Goal: Transaction & Acquisition: Register for event/course

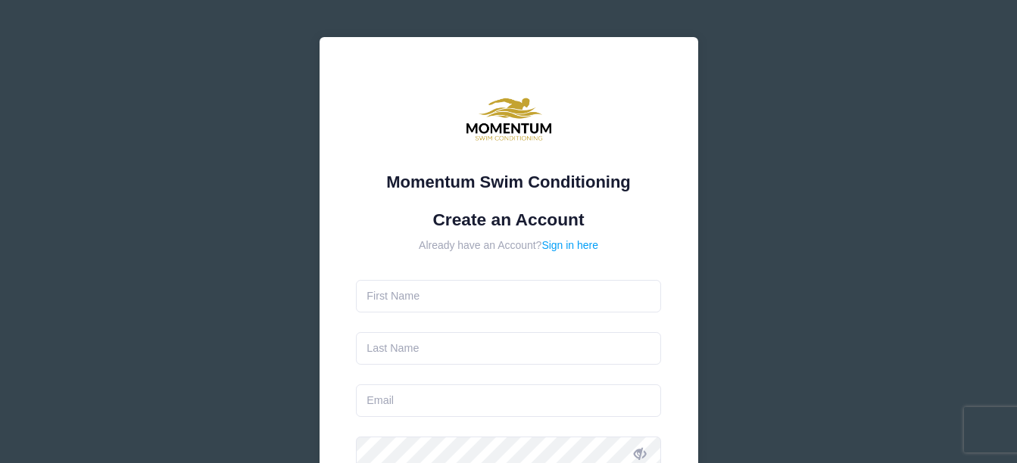
click at [463, 304] on input "text" at bounding box center [508, 296] width 305 height 33
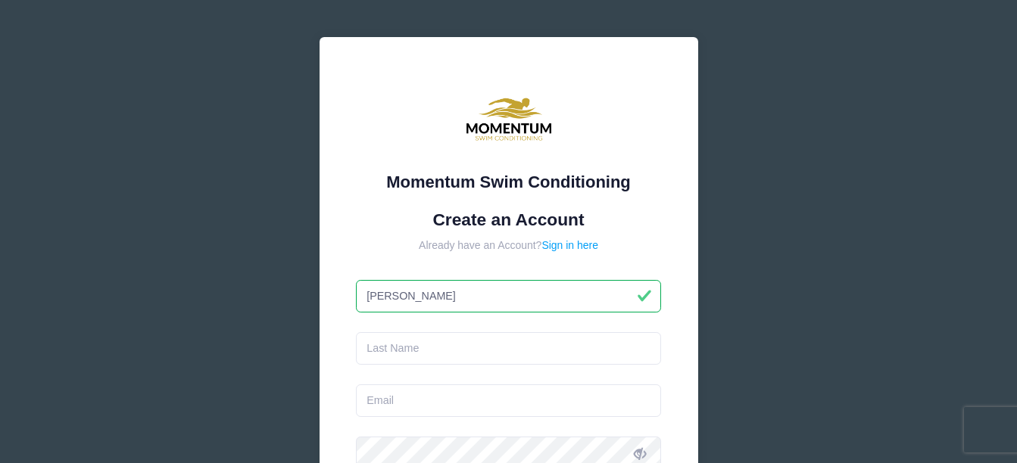
type input "[PERSON_NAME]"
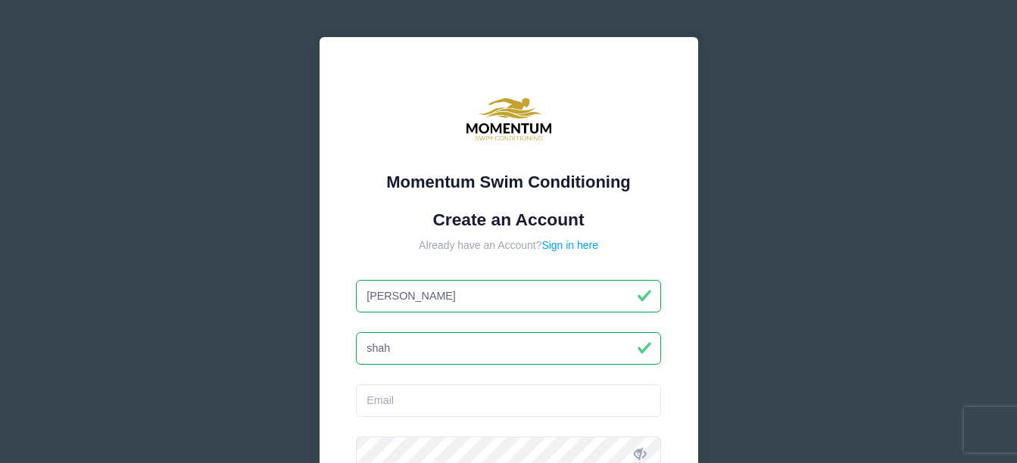
type input "shah"
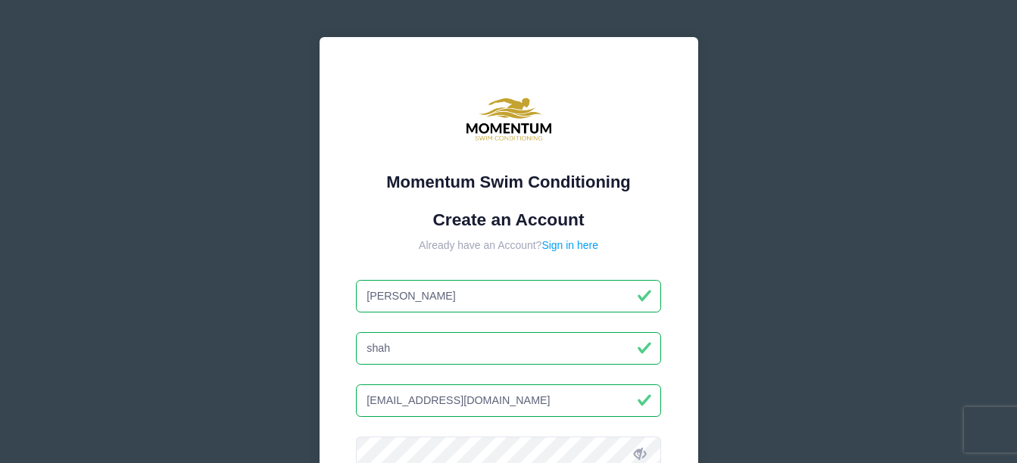
type input "[EMAIL_ADDRESS][DOMAIN_NAME]"
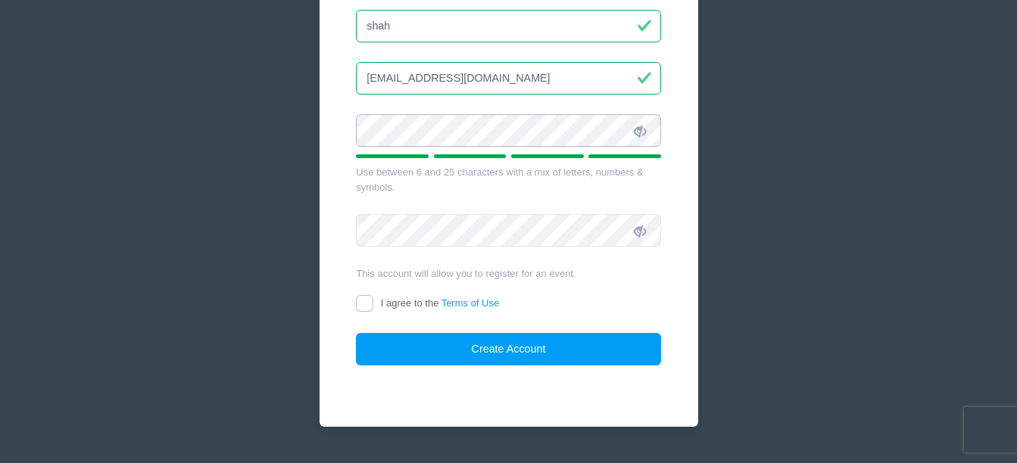
scroll to position [323, 0]
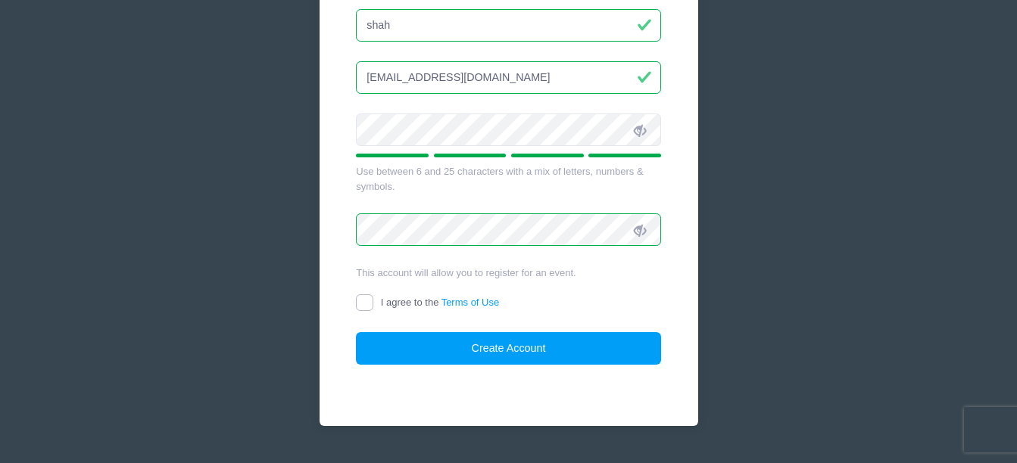
click at [371, 301] on input "I agree to the Terms of Use" at bounding box center [364, 303] width 17 height 17
checkbox input "true"
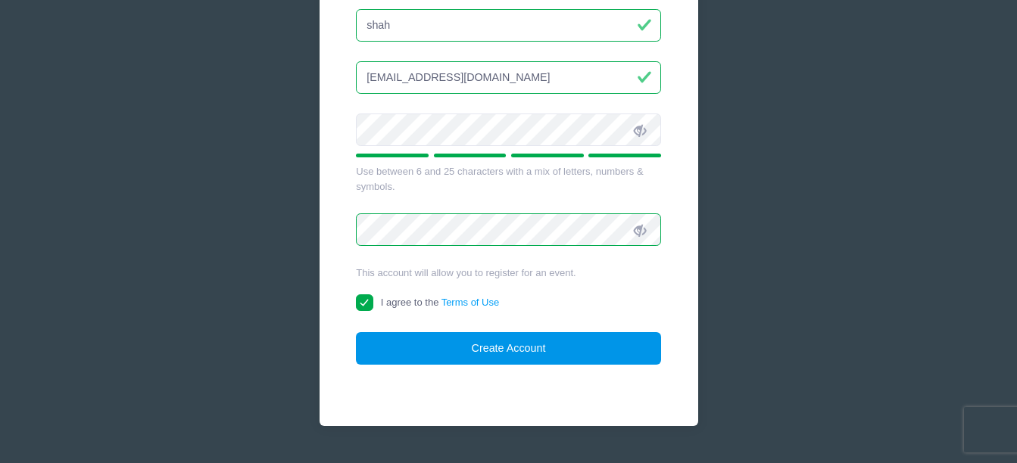
click at [491, 342] on button "Create Account" at bounding box center [508, 348] width 305 height 33
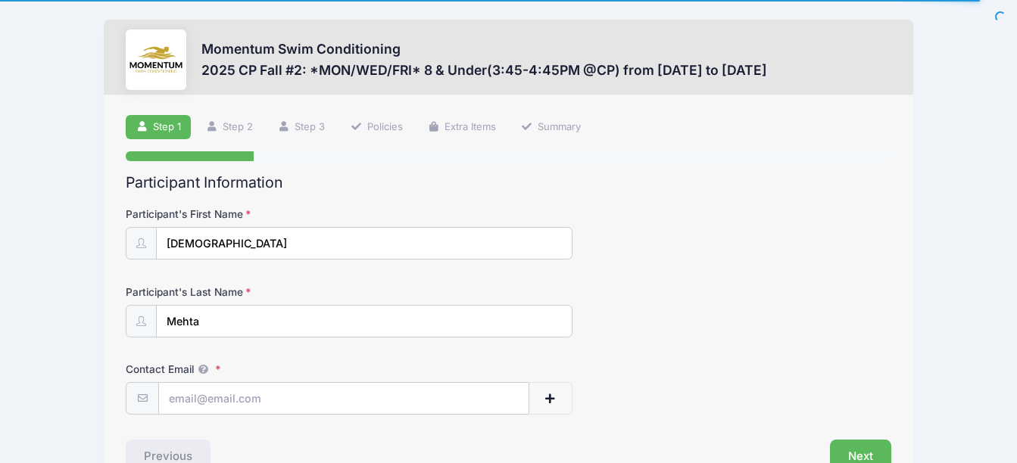
scroll to position [91, 0]
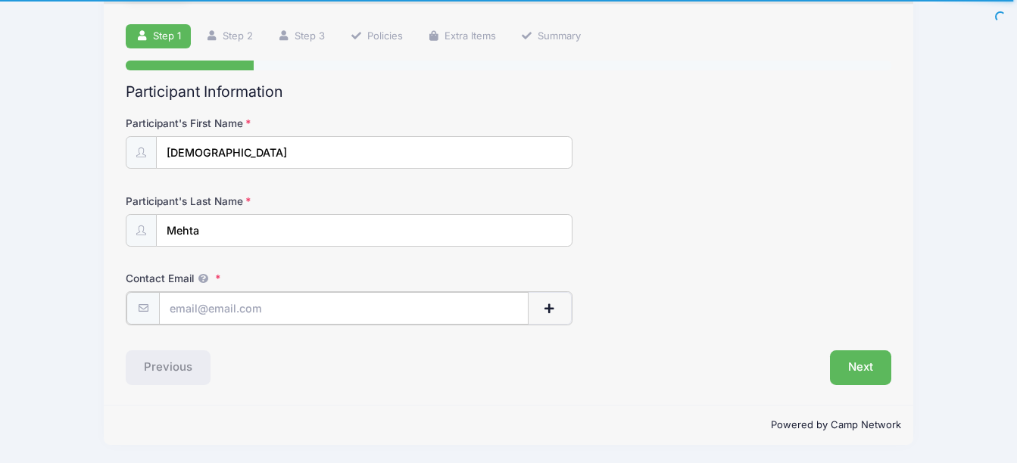
click at [346, 314] on input "Contact Email" at bounding box center [343, 308] width 369 height 33
type input "[EMAIL_ADDRESS][DOMAIN_NAME]"
click at [878, 359] on button "Next" at bounding box center [860, 366] width 61 height 35
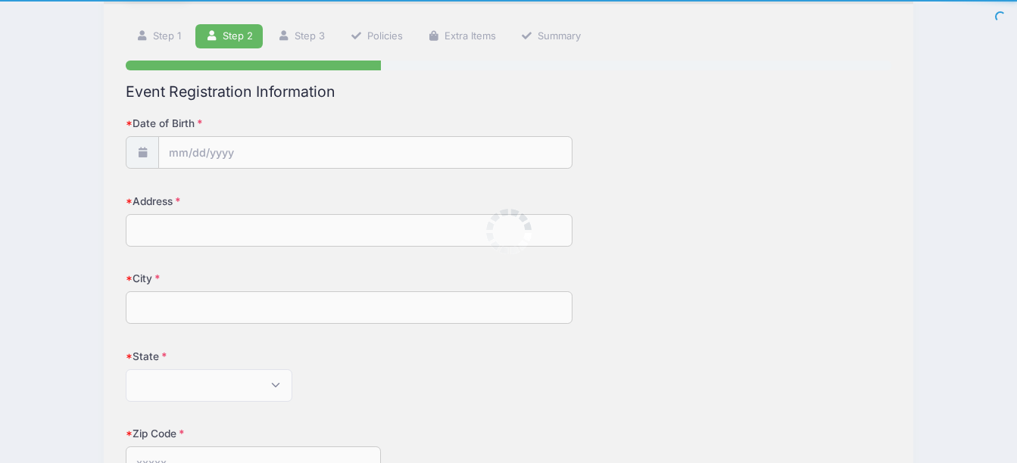
scroll to position [0, 0]
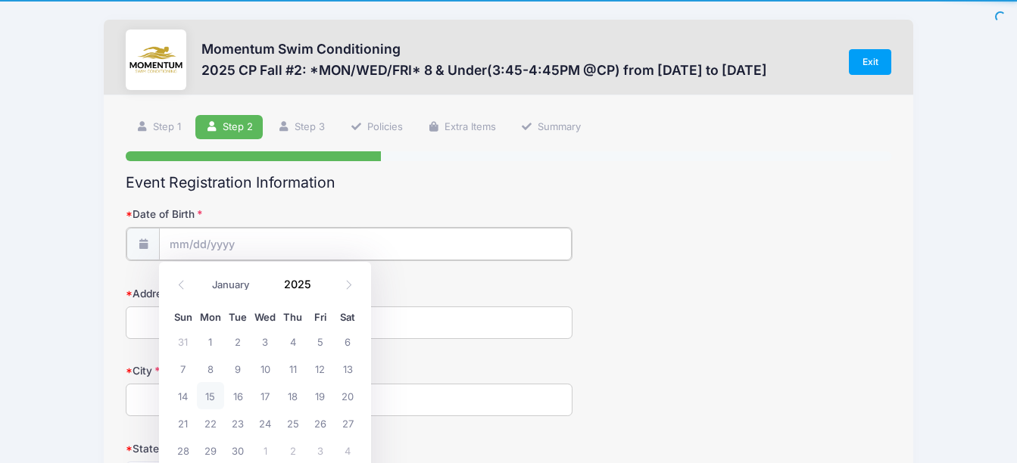
click at [438, 249] on input "Date of Birth" at bounding box center [365, 244] width 412 height 33
click at [317, 292] on span at bounding box center [320, 289] width 11 height 11
click at [317, 291] on span at bounding box center [320, 289] width 11 height 11
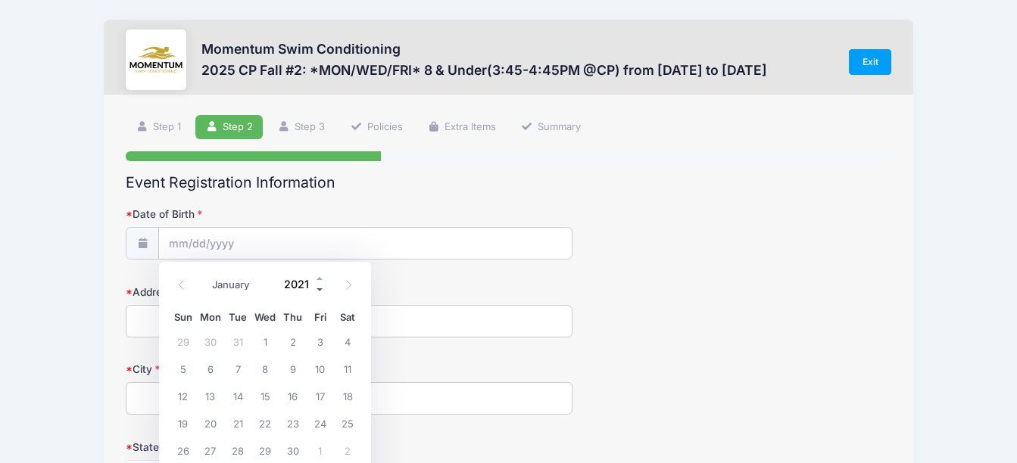
click at [317, 291] on span at bounding box center [320, 289] width 11 height 11
type input "2018"
click at [183, 286] on icon at bounding box center [181, 285] width 10 height 10
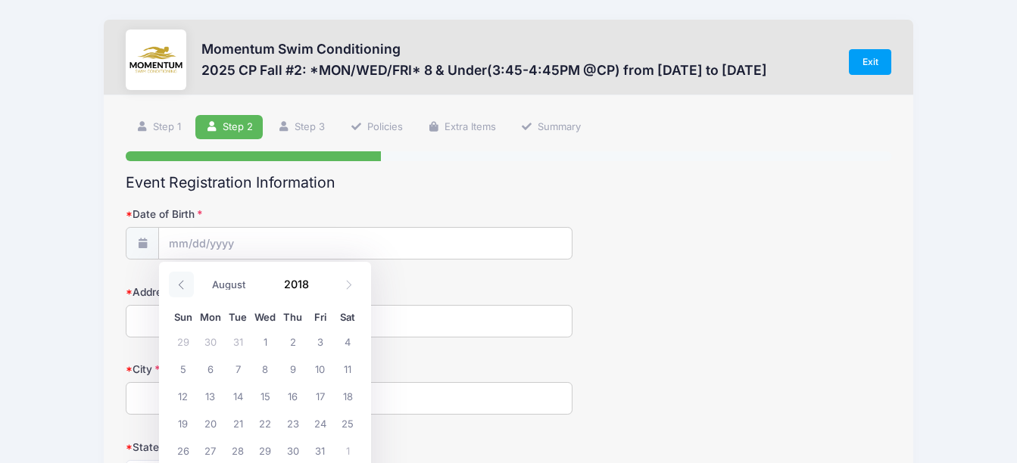
click at [183, 286] on icon at bounding box center [181, 285] width 10 height 10
select select "5"
click at [215, 394] on span "11" at bounding box center [210, 395] width 27 height 27
type input "06/11/2018"
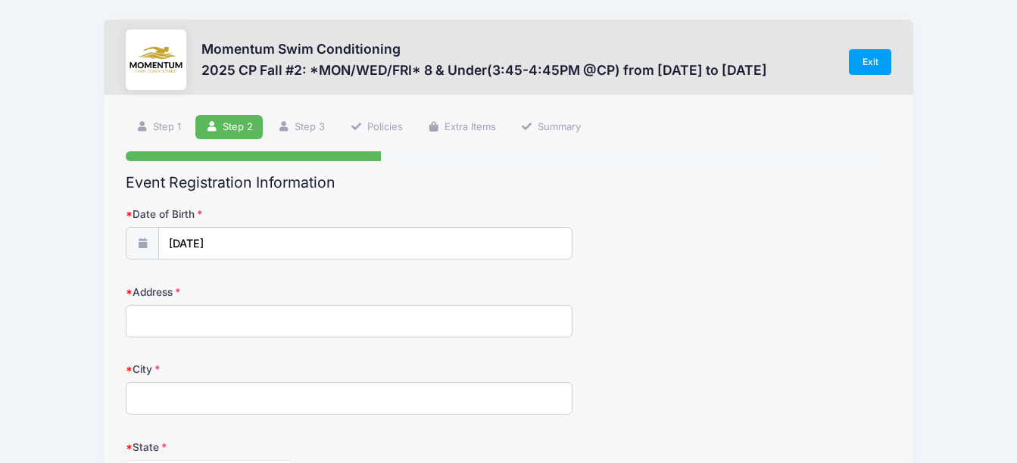
click at [367, 313] on input "Address" at bounding box center [349, 321] width 447 height 33
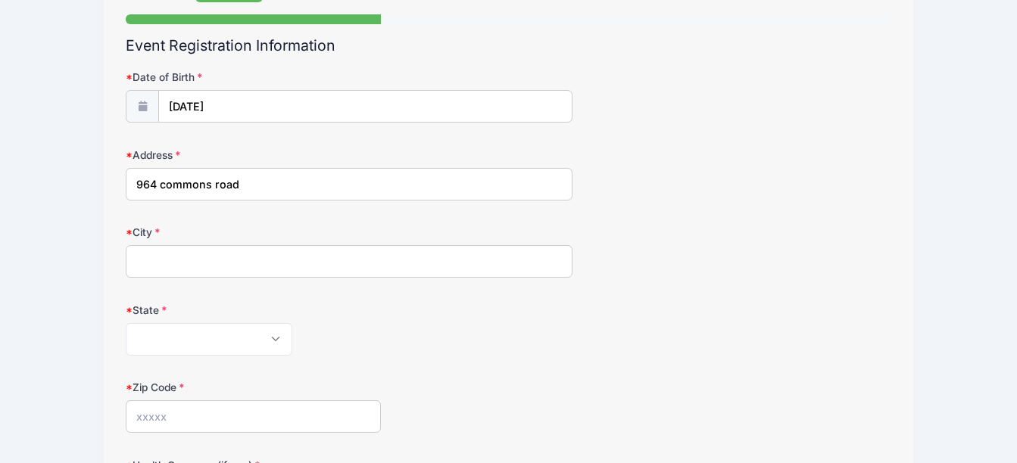
scroll to position [176, 0]
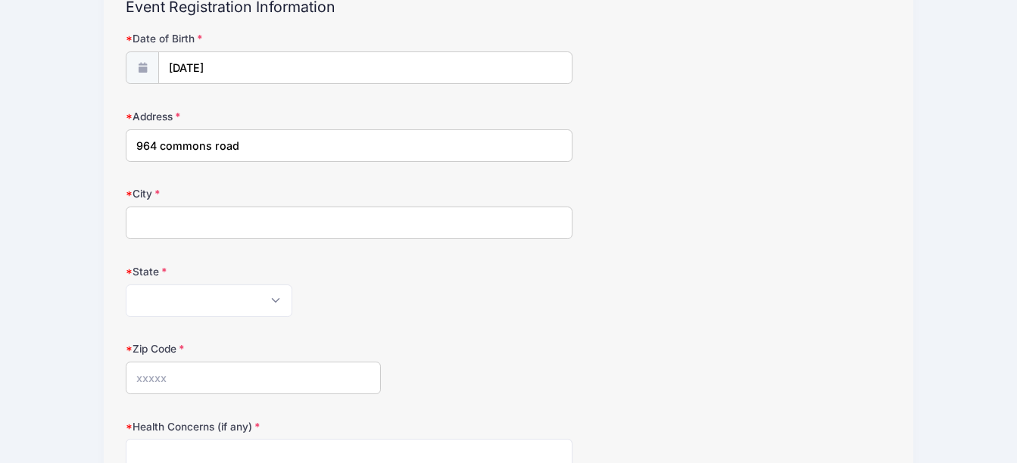
type input "964 commons road"
click at [256, 225] on input "City" at bounding box center [349, 223] width 447 height 33
type input "naperville"
click at [220, 289] on select "Alabama Alaska American Samoa Arizona Arkansas Armed Forces Africa Armed Forces…" at bounding box center [209, 301] width 167 height 33
select select "IL"
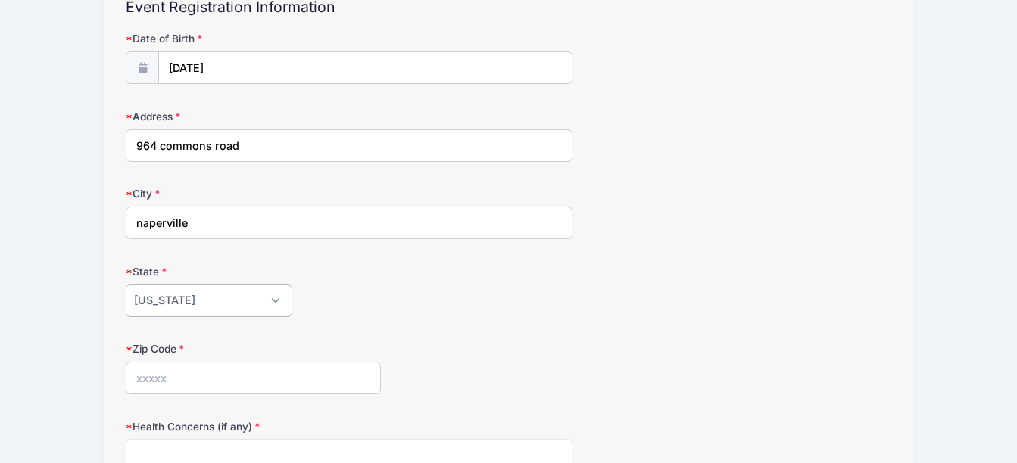
click at [126, 285] on select "Alabama Alaska American Samoa Arizona Arkansas Armed Forces Africa Armed Forces…" at bounding box center [209, 301] width 167 height 33
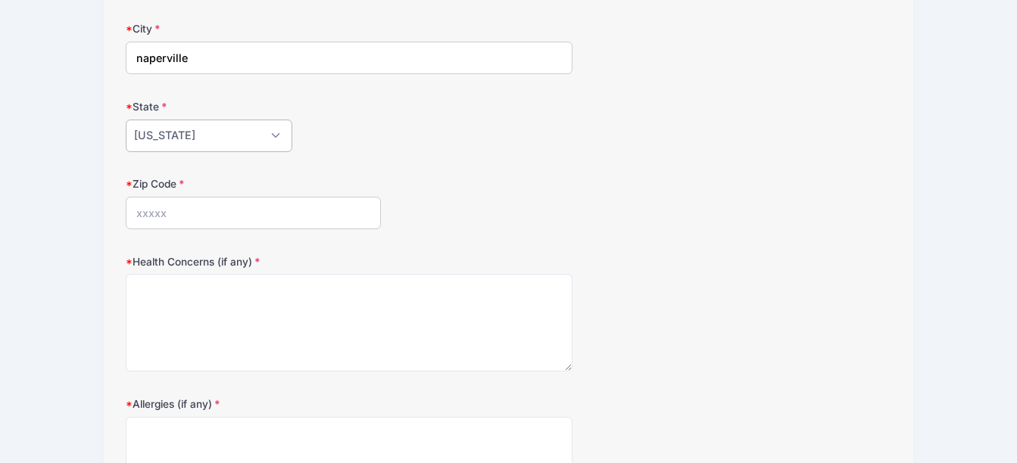
scroll to position [352, 0]
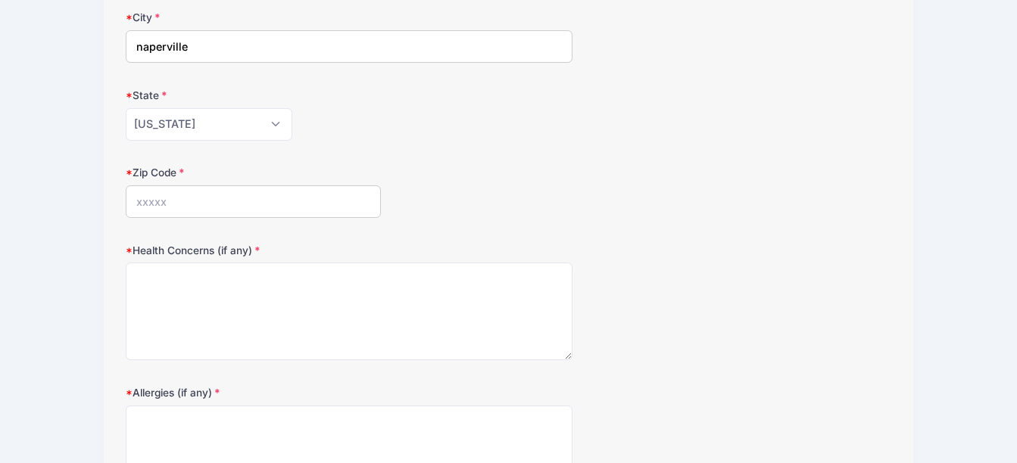
click at [220, 189] on input "Zip Code" at bounding box center [253, 202] width 255 height 33
type input "60563"
click at [261, 295] on textarea "Health Concerns (if any)" at bounding box center [349, 312] width 447 height 98
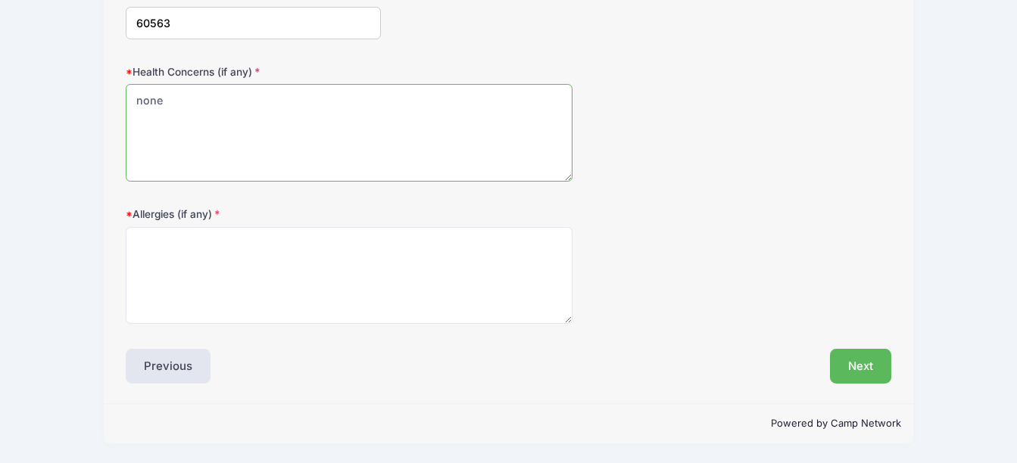
type textarea "none"
click at [261, 295] on textarea "Allergies (if any)" at bounding box center [349, 276] width 447 height 98
type textarea "none"
click at [853, 364] on button "Next" at bounding box center [860, 366] width 61 height 35
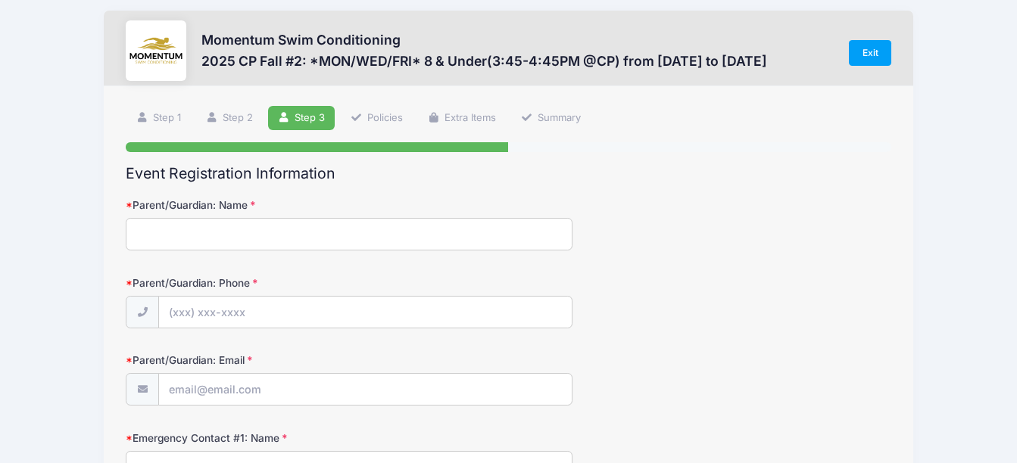
scroll to position [0, 0]
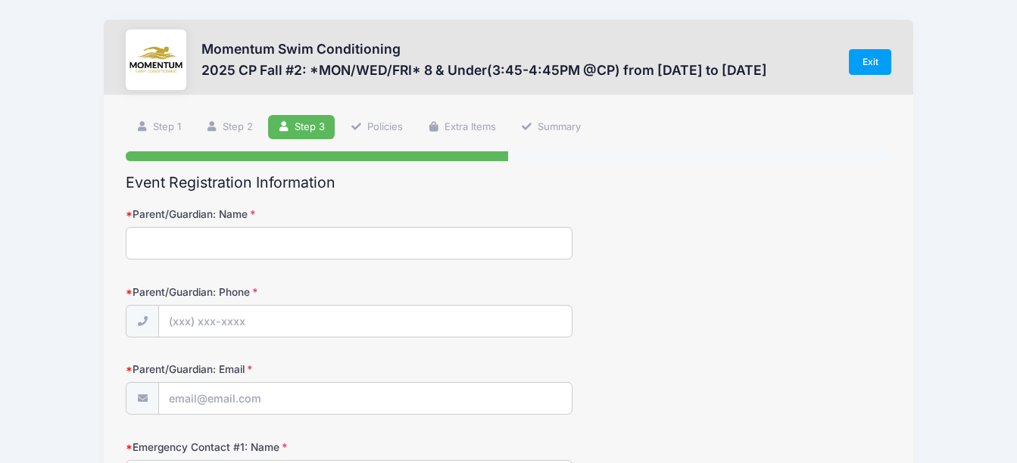
click at [367, 249] on input "Parent/Guardian: Name" at bounding box center [349, 243] width 447 height 33
type input "[PERSON_NAME]"
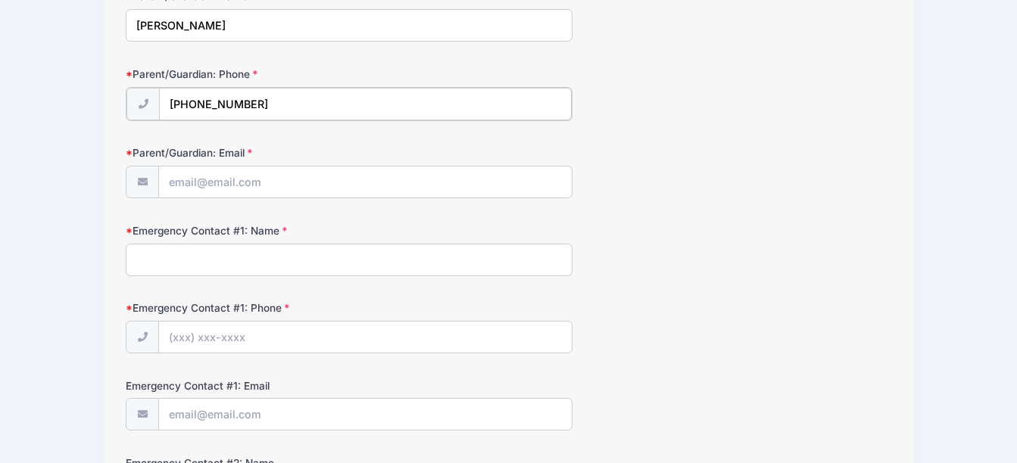
scroll to position [220, 0]
type input "(512) 535-8350"
click at [259, 180] on input "Parent/Guardian: Email" at bounding box center [365, 180] width 412 height 33
type input "[EMAIL_ADDRESS][DOMAIN_NAME]"
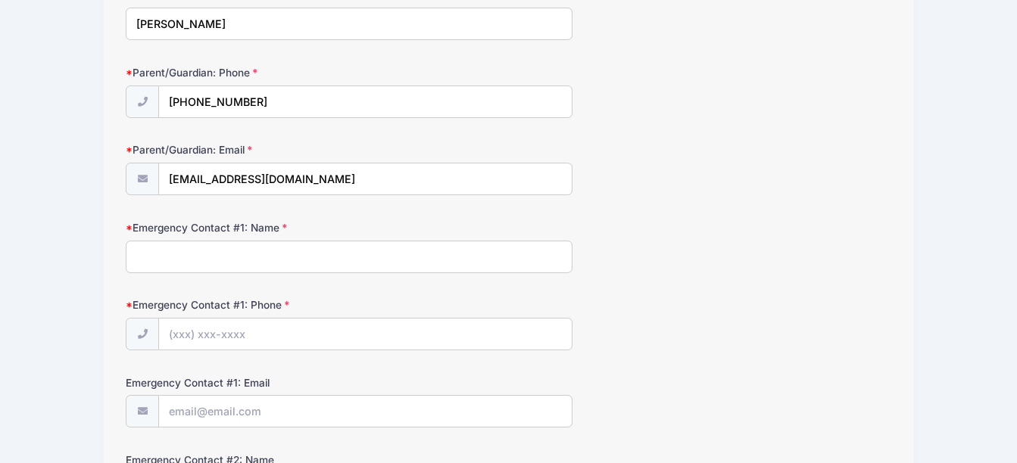
click at [286, 267] on input "Emergency Contact #1: Name" at bounding box center [349, 257] width 447 height 33
type input "M"
type input "Rutvi Shah"
click at [208, 342] on input "Emergency Contact #1: Phone" at bounding box center [365, 335] width 412 height 33
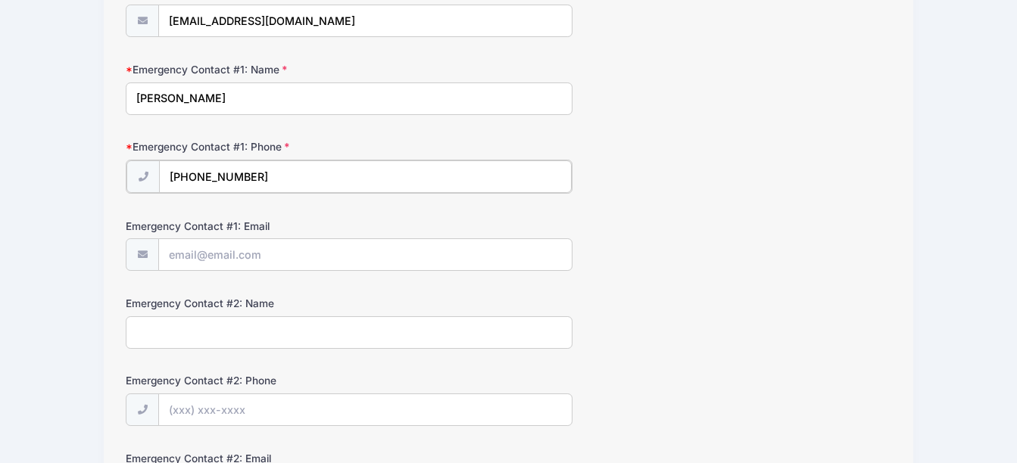
scroll to position [383, 0]
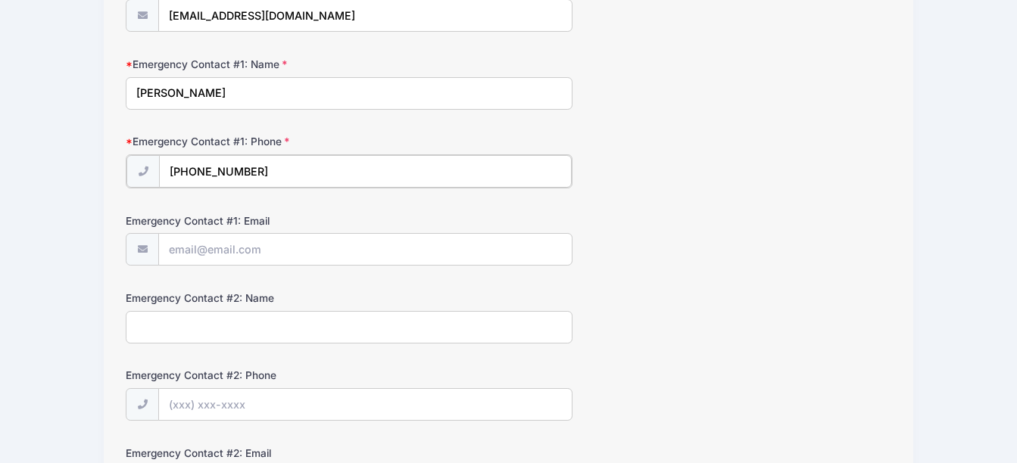
type input "(512) 553-5835"
click at [317, 249] on input "Emergency Contact #1: Email" at bounding box center [365, 248] width 412 height 33
type input "[EMAIL_ADDRESS][DOMAIN_NAME]"
click at [206, 335] on input "Emergency Contact #2: Name" at bounding box center [349, 326] width 447 height 33
type input "Manan"
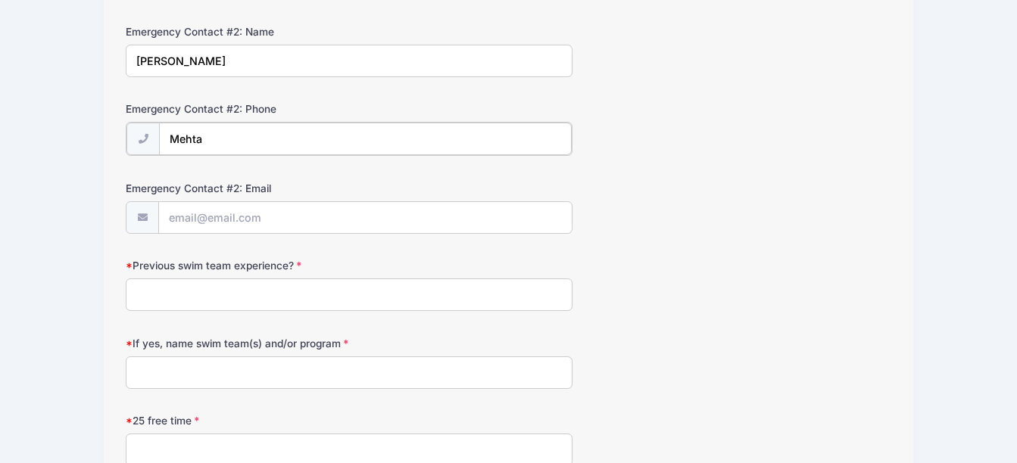
scroll to position [650, 0]
type input "Mehta"
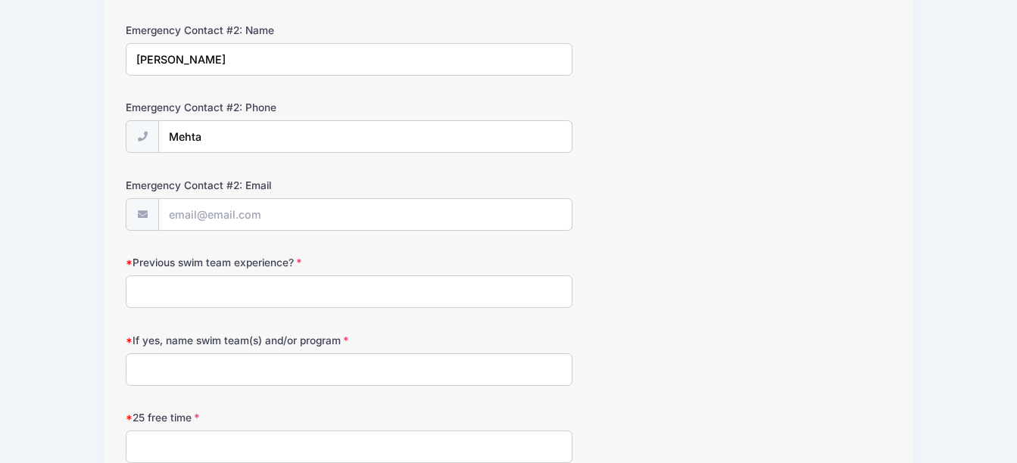
click at [208, 309] on form "Parent/Guardian: Name rutvi Parent/Guardian: Phone (512) 535-8350 Parent/Guardi…" at bounding box center [509, 160] width 766 height 1206
type input "yes"
click at [169, 374] on input "If yes, name swim team(s) and/or program" at bounding box center [349, 370] width 447 height 33
type input "c"
click at [250, 368] on input "cress creek commo ns cobras" at bounding box center [349, 370] width 447 height 33
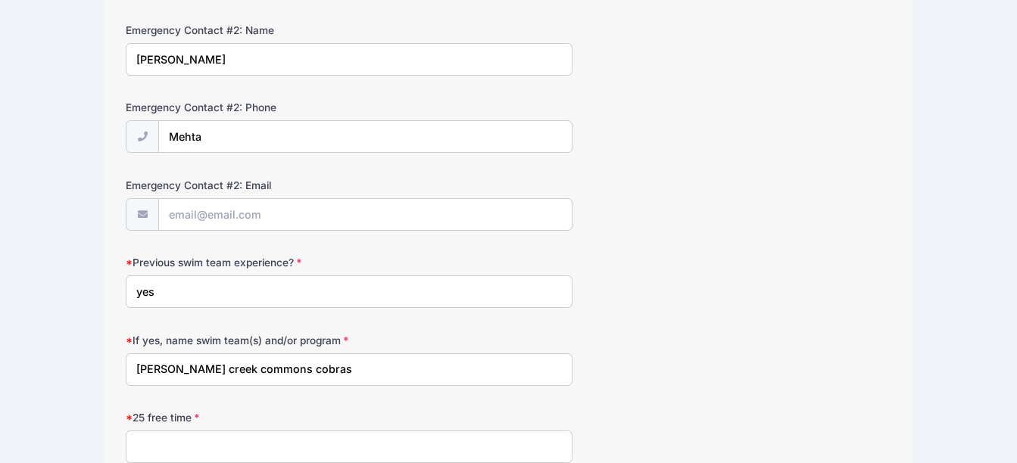
click at [342, 362] on input "cress creek commons cobras" at bounding box center [349, 370] width 447 height 33
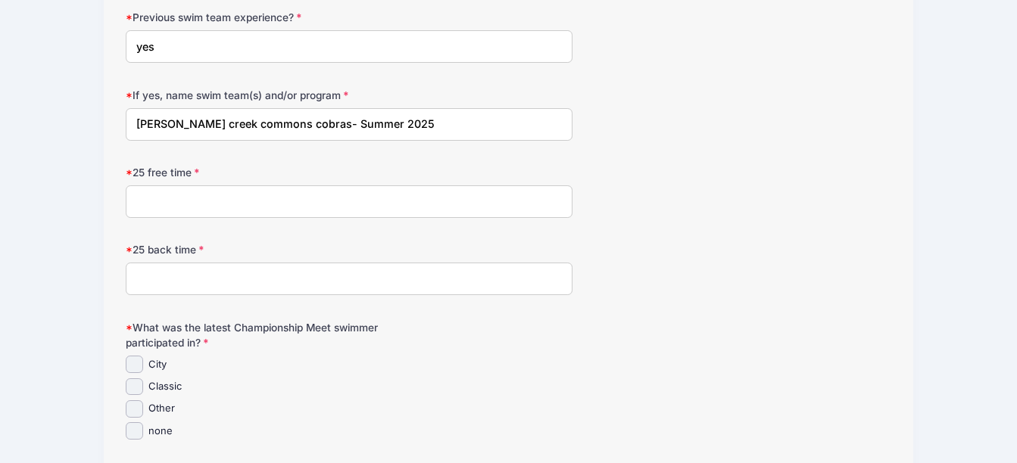
scroll to position [896, 0]
click at [263, 201] on input "25 free time" at bounding box center [349, 201] width 447 height 33
click at [420, 132] on input "cress creek commons cobras- Summer 2025" at bounding box center [349, 124] width 447 height 33
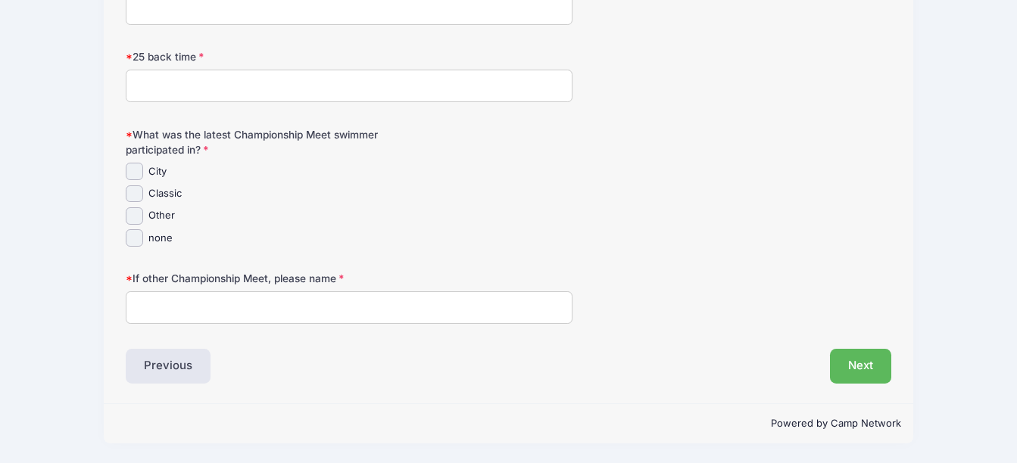
type input "cress creek commons cobras- Summer 2025, classic meet"
click at [140, 194] on input "Classic" at bounding box center [134, 194] width 17 height 17
checkbox input "true"
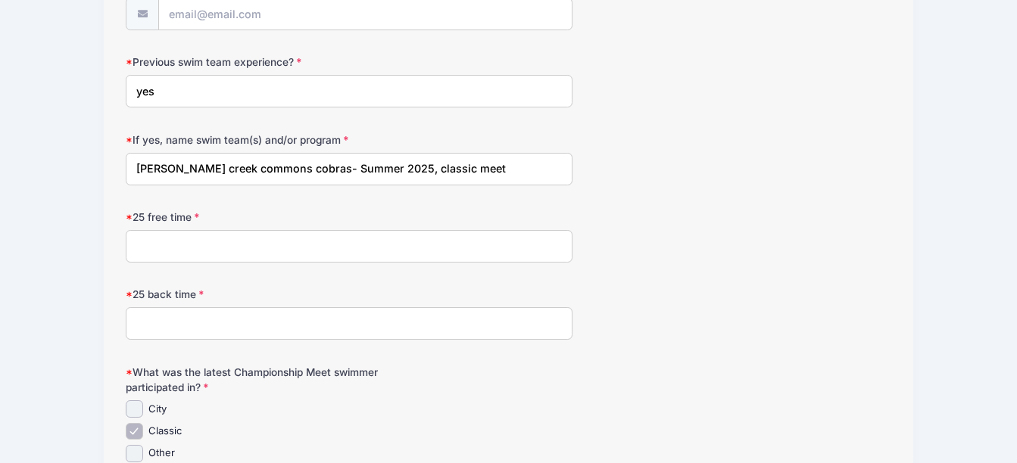
scroll to position [842, 0]
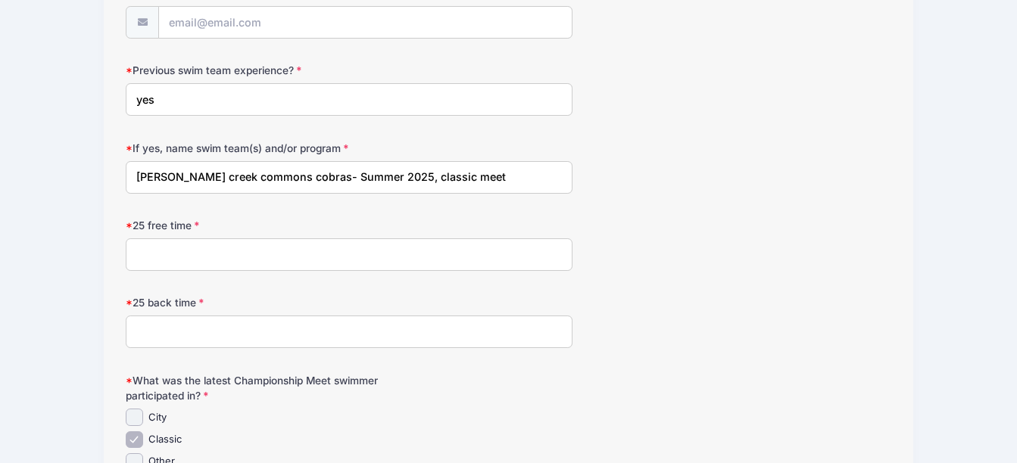
click at [397, 264] on input "25 free time" at bounding box center [349, 255] width 447 height 33
type input "39.11"
click at [174, 335] on input "25 back time" at bounding box center [349, 332] width 447 height 33
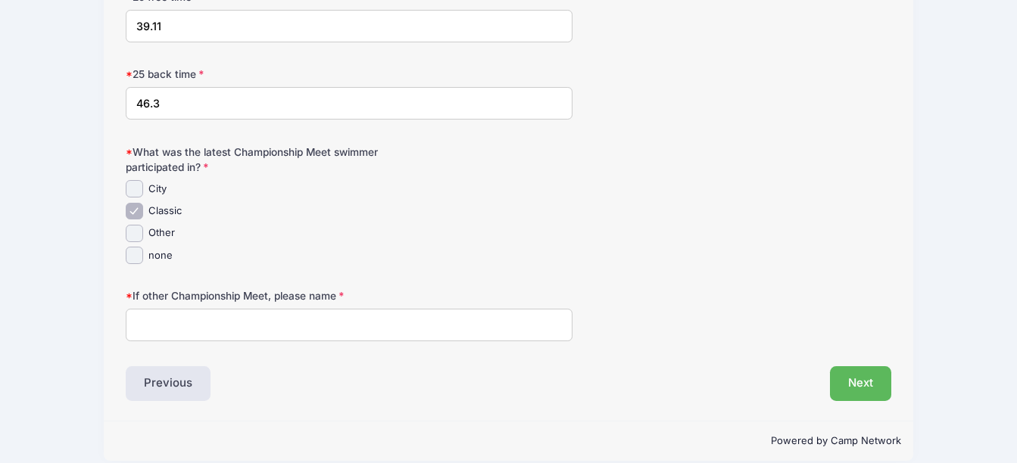
scroll to position [1078, 0]
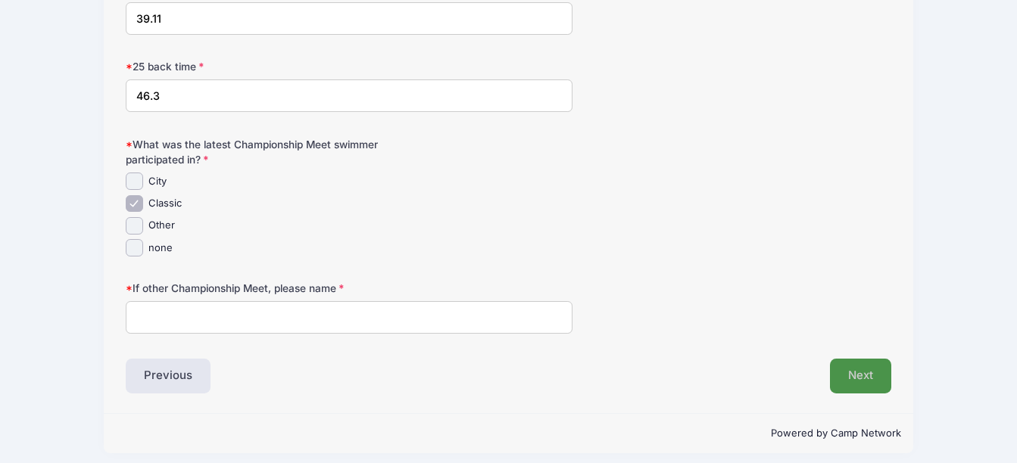
type input "46.3"
click at [864, 380] on button "Next" at bounding box center [860, 376] width 61 height 35
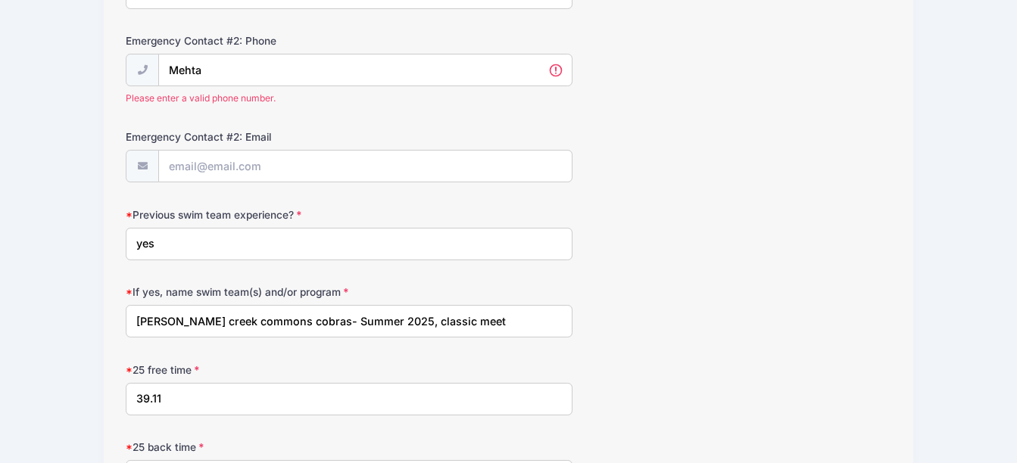
scroll to position [672, 0]
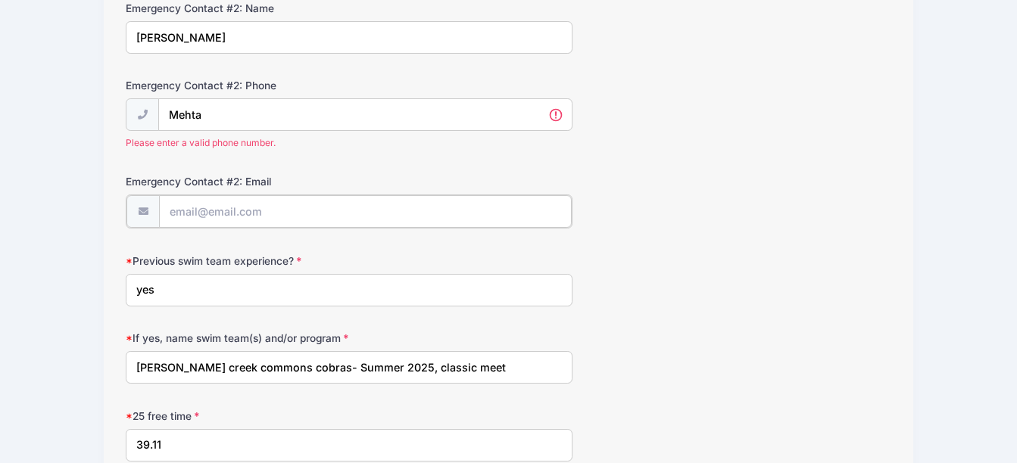
click at [382, 214] on input "Emergency Contact #2: Email" at bounding box center [365, 211] width 412 height 33
click at [289, 123] on input "Mehta" at bounding box center [365, 115] width 412 height 33
type input "M"
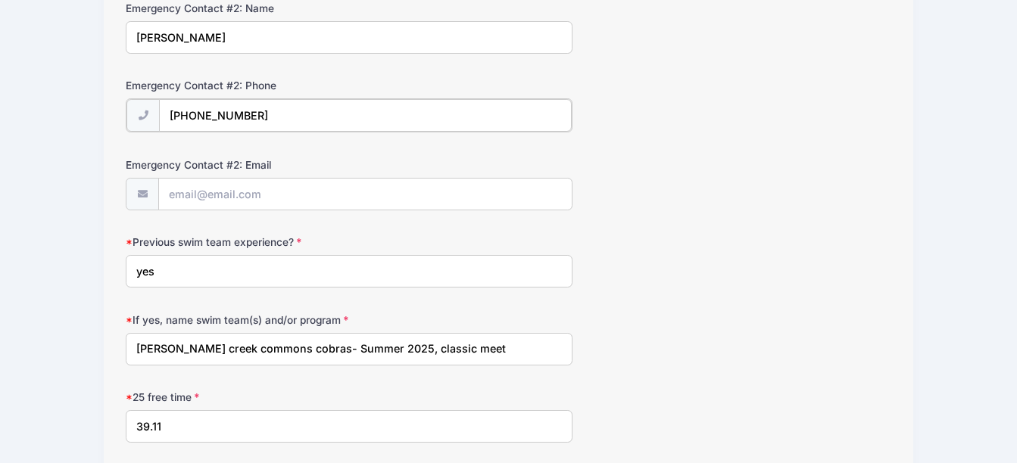
type input "(312) 972-0259"
click at [219, 196] on input "Emergency Contact #2: Email" at bounding box center [365, 193] width 412 height 33
type input "manangmehta@gmail.com"
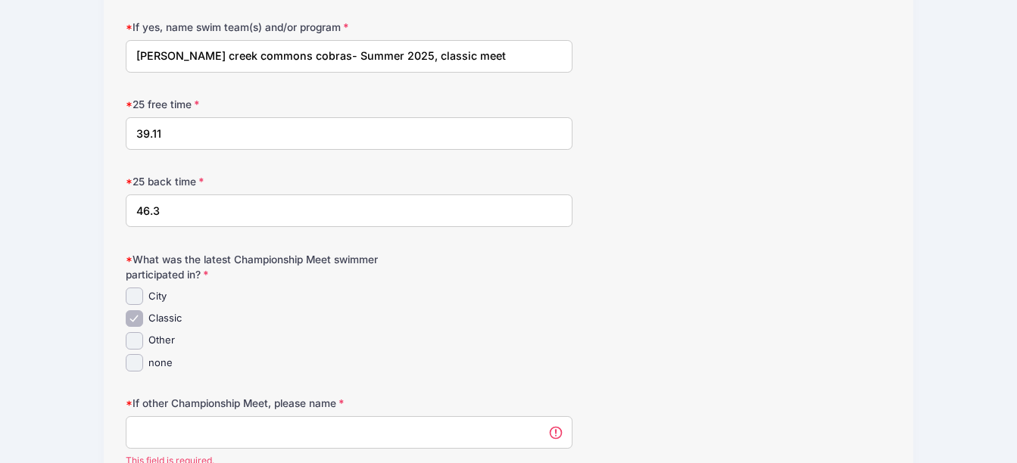
scroll to position [1108, 0]
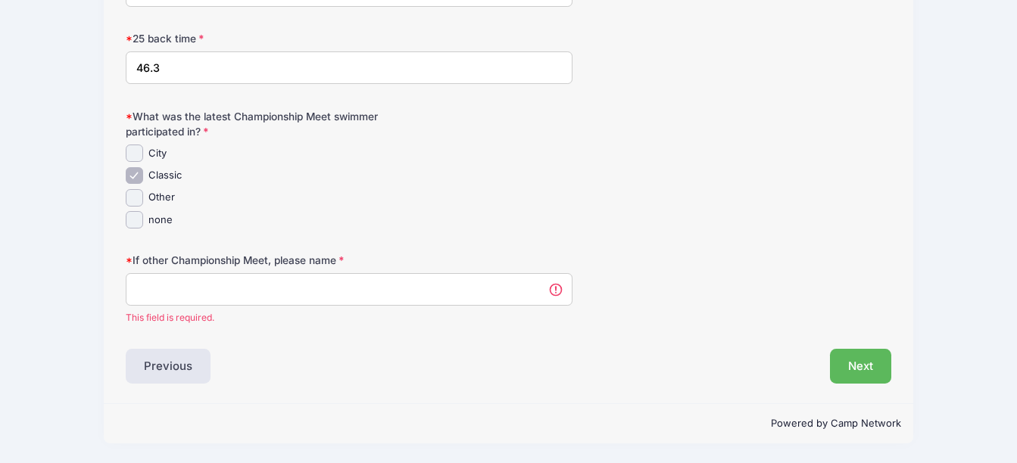
click at [459, 296] on input "If other Championship Meet, please name" at bounding box center [349, 289] width 447 height 33
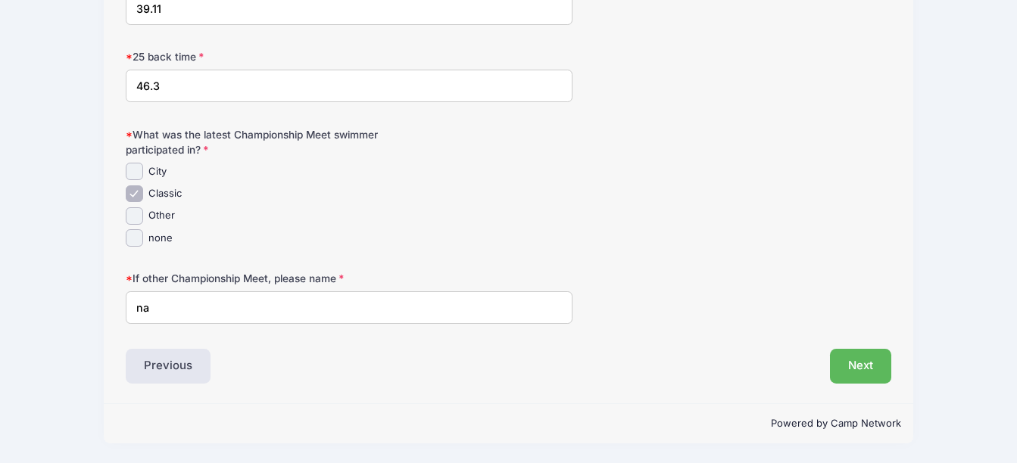
scroll to position [1088, 0]
type input "na"
click at [862, 367] on button "Next" at bounding box center [860, 366] width 61 height 35
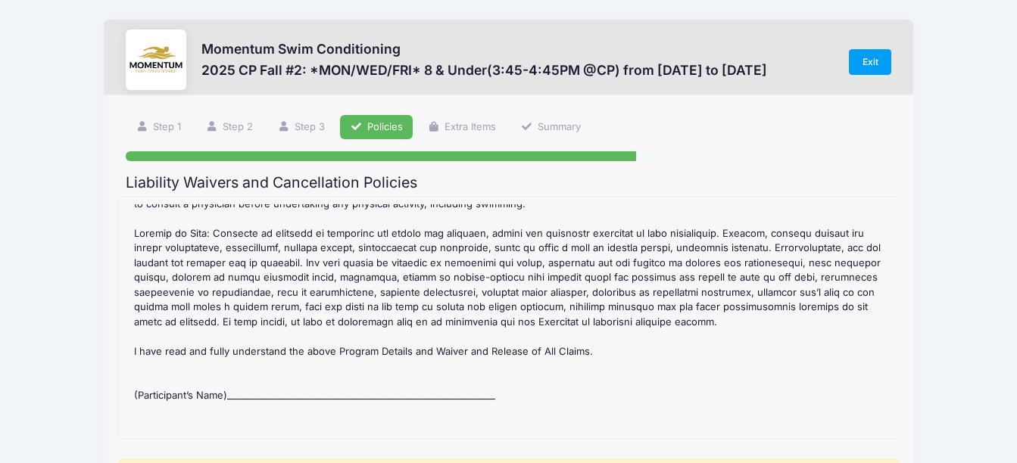
scroll to position [615, 0]
click at [314, 357] on div "2025 CP Fall #2: *MON/WED/FRI* 8 & Under(3:45-4:45PM @CP) Refund Policy : CANCE…" at bounding box center [507, 317] width 763 height 227
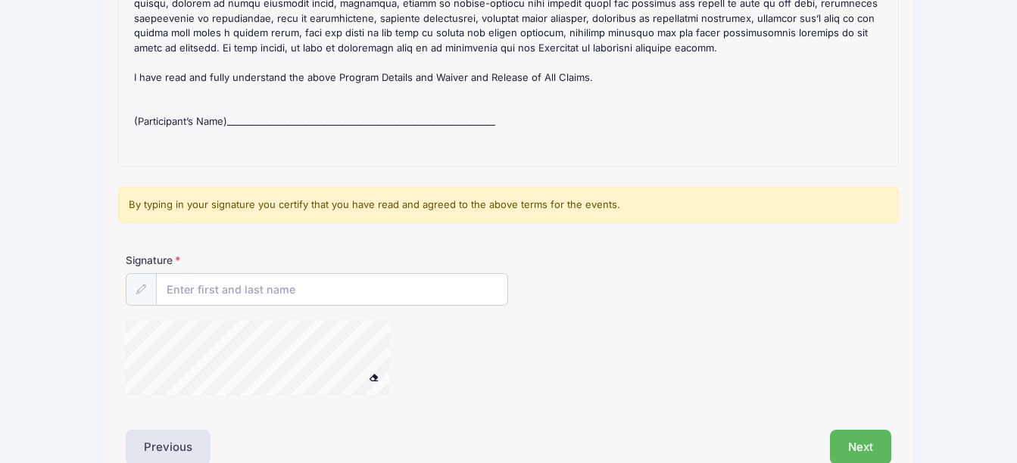
scroll to position [272, 0]
click at [326, 296] on input "Signature" at bounding box center [332, 291] width 351 height 33
type input "Rutvi Shah"
click at [529, 364] on div at bounding box center [381, 361] width 510 height 80
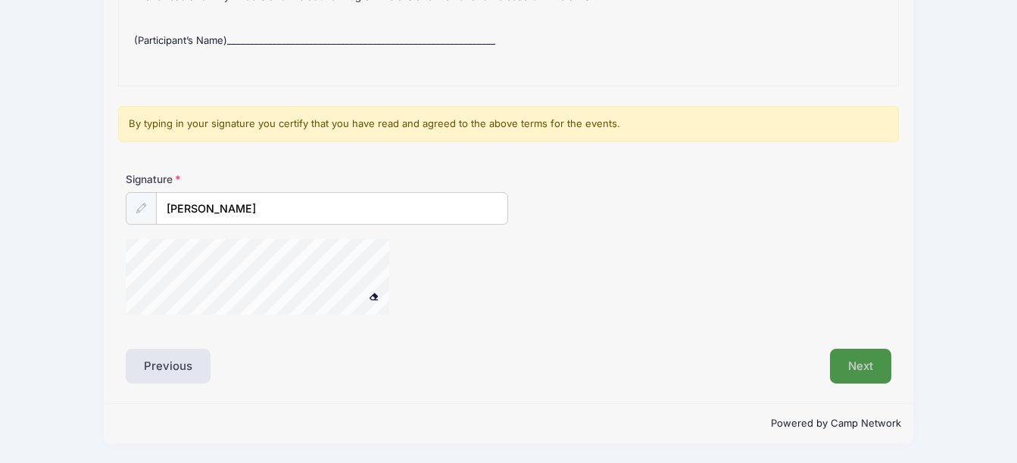
click at [855, 374] on button "Next" at bounding box center [860, 366] width 61 height 35
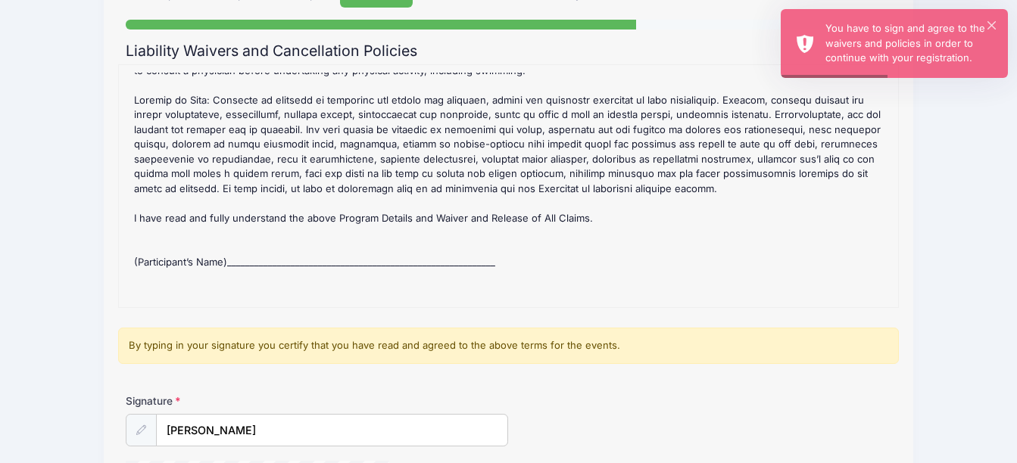
scroll to position [130, 0]
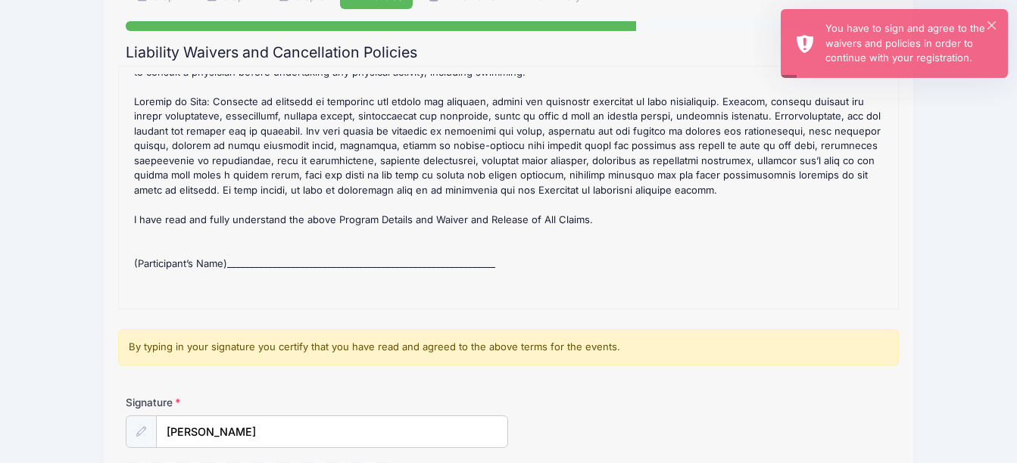
click at [304, 237] on div "2025 CP Fall #2: *MON/WED/FRI* 8 & Under(3:45-4:45PM @CP) Refund Policy : CANCE…" at bounding box center [507, 187] width 763 height 227
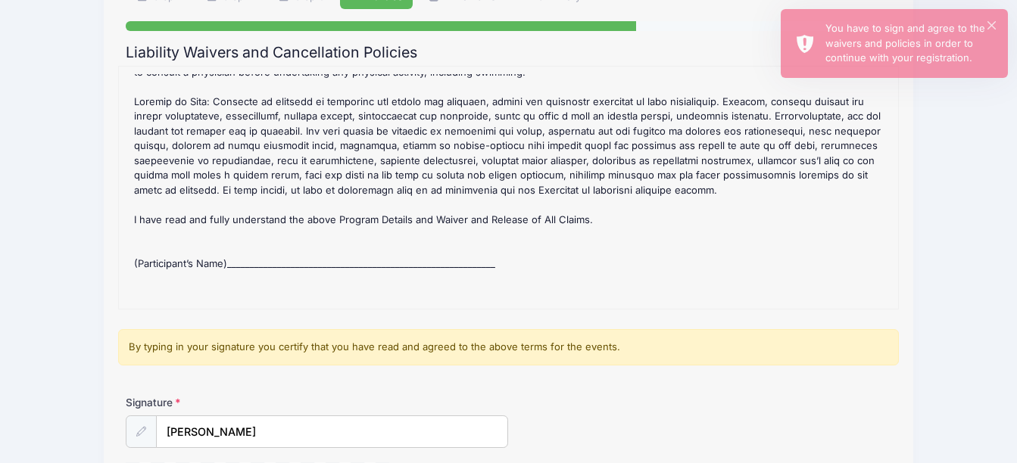
click at [304, 237] on div "2025 CP Fall #2: *MON/WED/FRI* 8 & Under(3:45-4:45PM @CP) Refund Policy : CANCE…" at bounding box center [507, 187] width 763 height 227
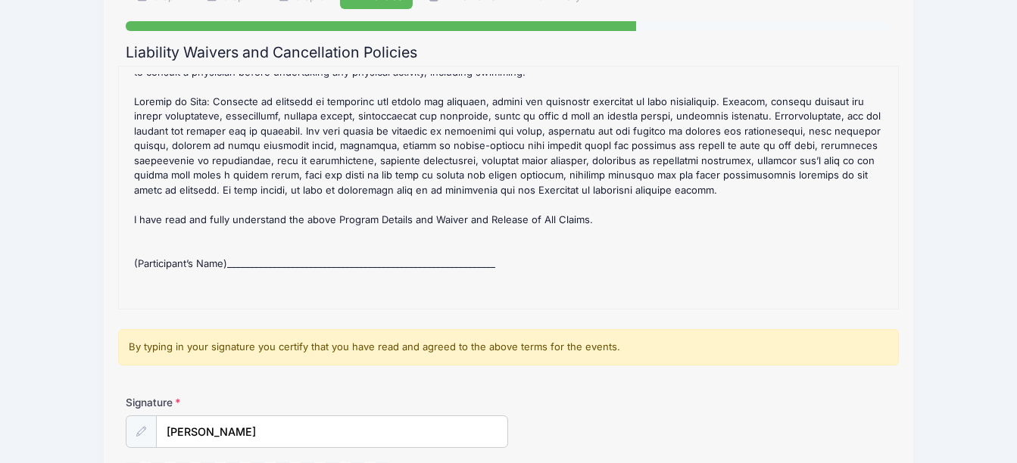
click at [260, 228] on div "2025 CP Fall #2: *MON/WED/FRI* 8 & Under(3:45-4:45PM @CP) Refund Policy : CANCE…" at bounding box center [507, 187] width 763 height 227
click at [242, 236] on div "2025 CP Fall #2: *MON/WED/FRI* 8 & Under(3:45-4:45PM @CP) Refund Policy : CANCE…" at bounding box center [507, 187] width 763 height 227
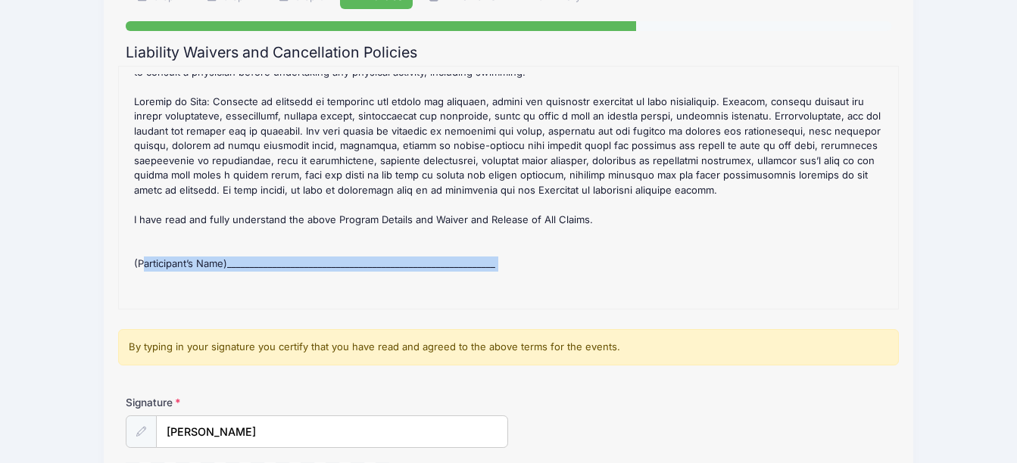
click at [242, 236] on div "2025 CP Fall #2: *MON/WED/FRI* 8 & Under(3:45-4:45PM @CP) Refund Policy : CANCE…" at bounding box center [507, 187] width 763 height 227
drag, startPoint x: 242, startPoint y: 236, endPoint x: 765, endPoint y: 248, distance: 522.7
click at [765, 248] on div "2025 CP Fall #2: *MON/WED/FRI* 8 & Under(3:45-4:45PM @CP) Refund Policy : CANCE…" at bounding box center [507, 187] width 763 height 227
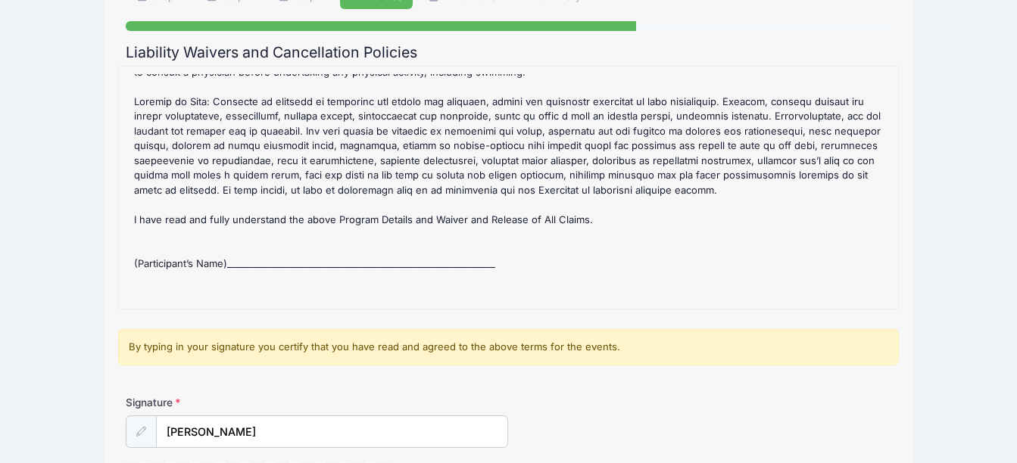
click at [279, 236] on div "2025 CP Fall #2: *MON/WED/FRI* 8 & Under(3:45-4:45PM @CP) Refund Policy : CANCE…" at bounding box center [507, 187] width 763 height 227
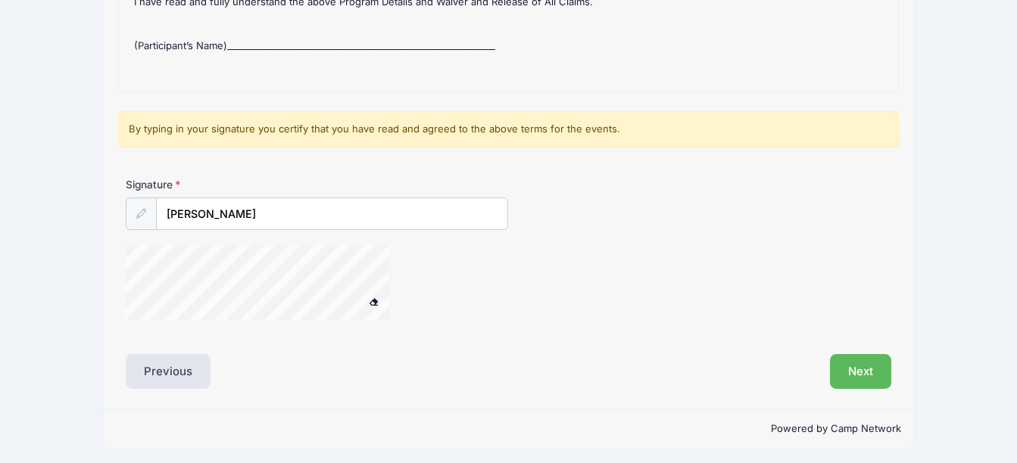
scroll to position [354, 0]
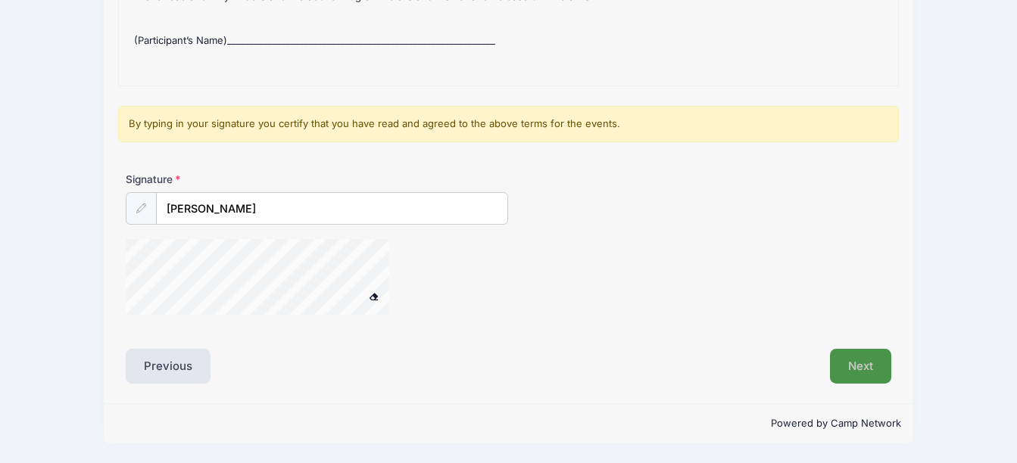
click at [853, 373] on button "Next" at bounding box center [860, 366] width 61 height 35
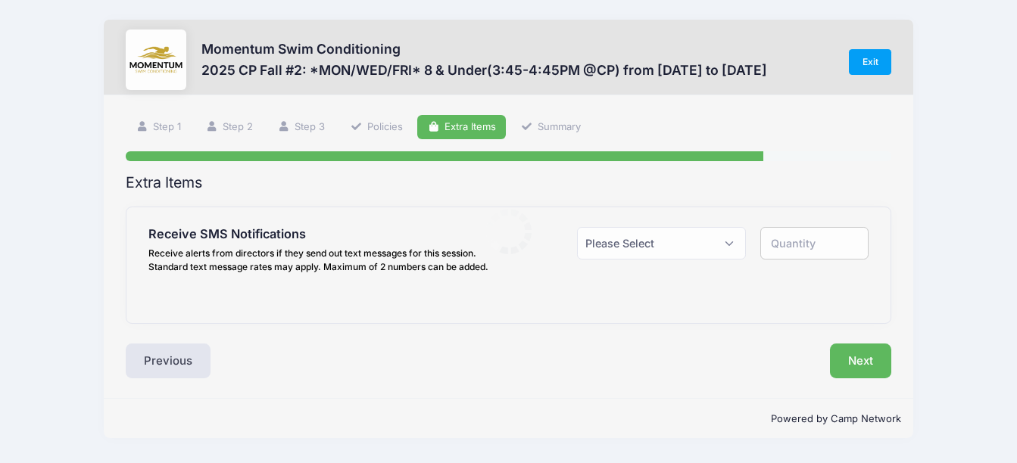
scroll to position [0, 0]
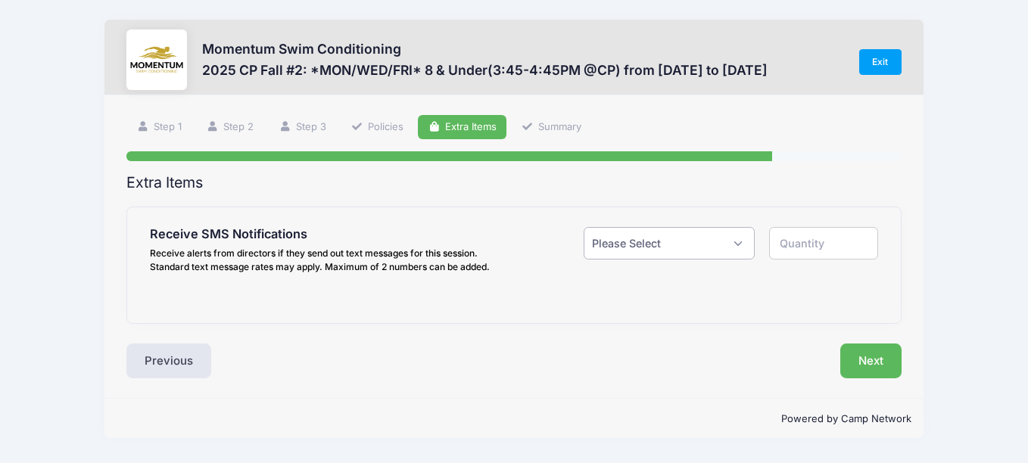
click at [689, 249] on select "Please Select Yes ($0.00) No" at bounding box center [669, 243] width 171 height 33
select select "1"
click at [584, 227] on select "Please Select Yes ($0.00) No" at bounding box center [669, 243] width 171 height 33
type input "1"
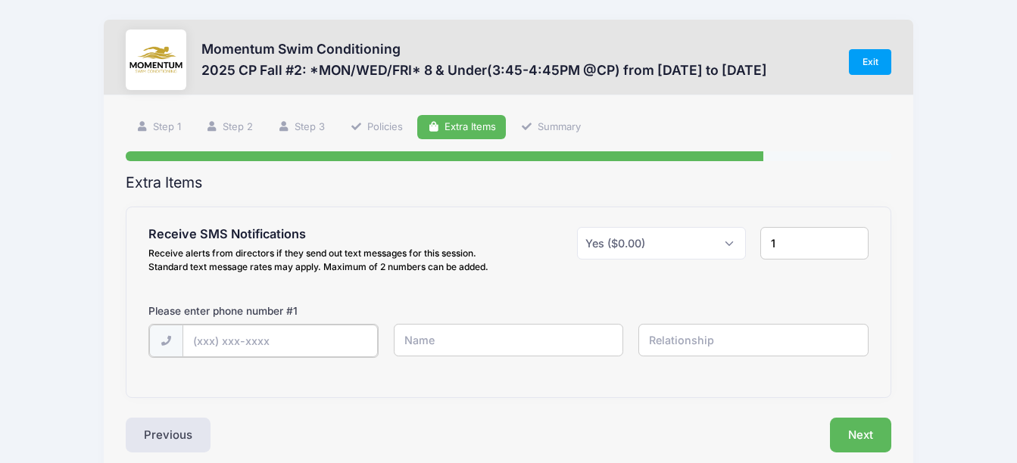
click at [316, 348] on input "text" at bounding box center [280, 341] width 195 height 33
type input "(512) 535-8350"
click at [407, 345] on input "text" at bounding box center [509, 340] width 230 height 33
type input "[PERSON_NAME]"
click at [661, 341] on input "text" at bounding box center [753, 340] width 230 height 33
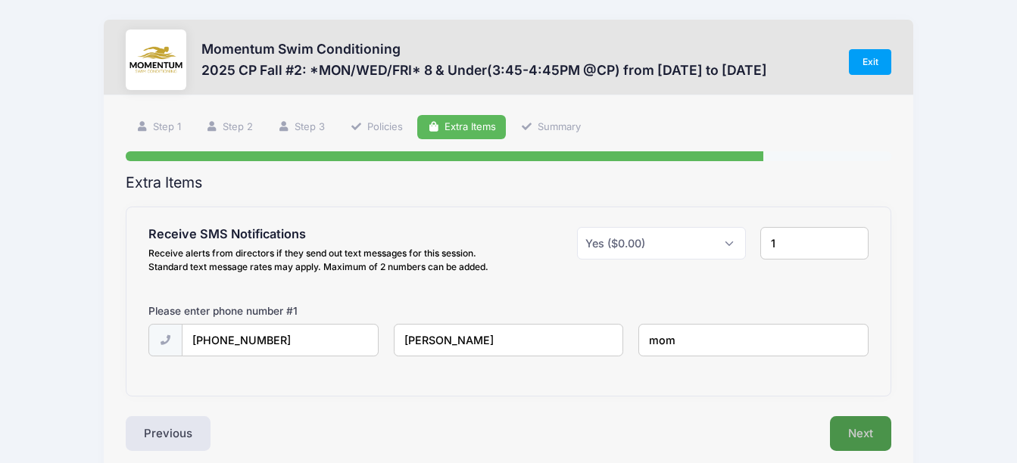
type input "mom"
click at [850, 434] on button "Next" at bounding box center [860, 434] width 61 height 35
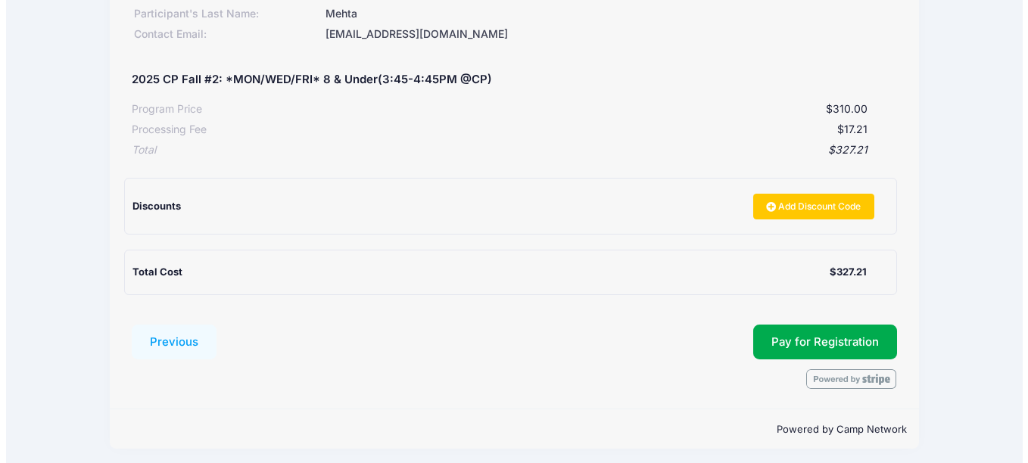
scroll to position [254, 0]
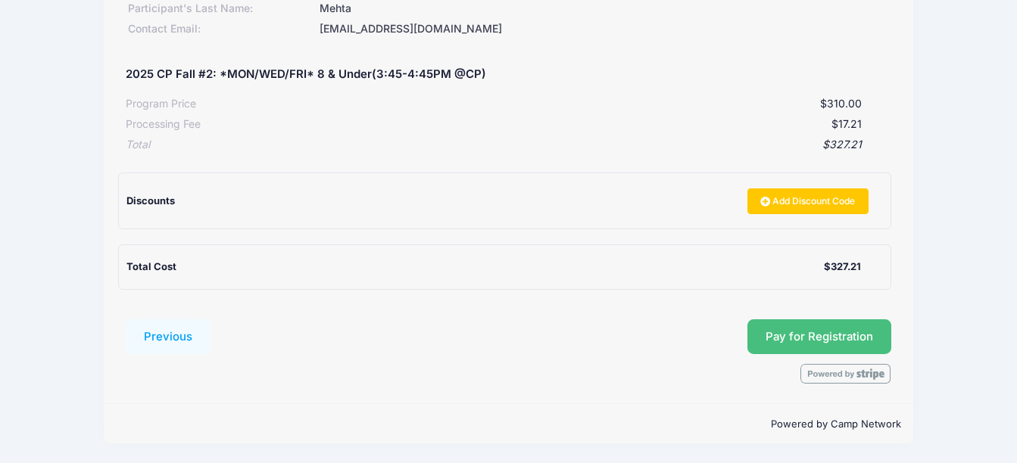
click at [806, 340] on button "Pay for Registration" at bounding box center [819, 337] width 144 height 35
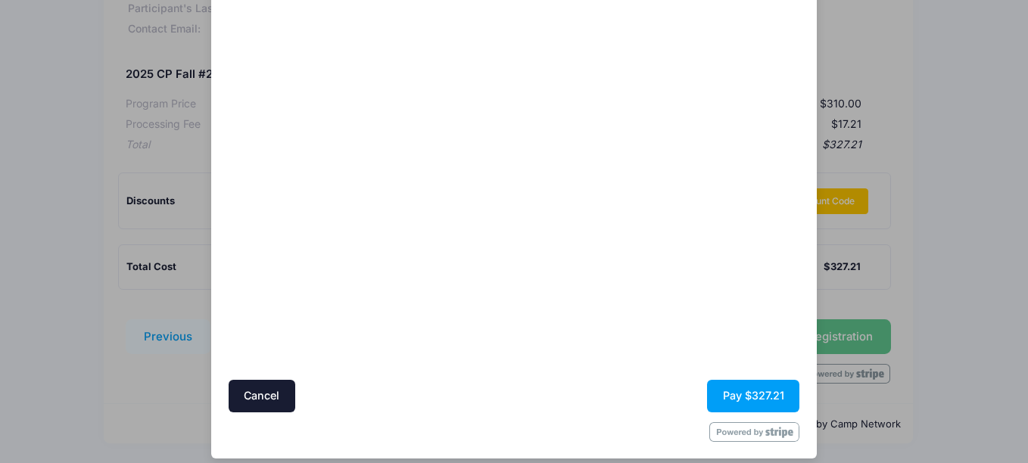
scroll to position [148, 0]
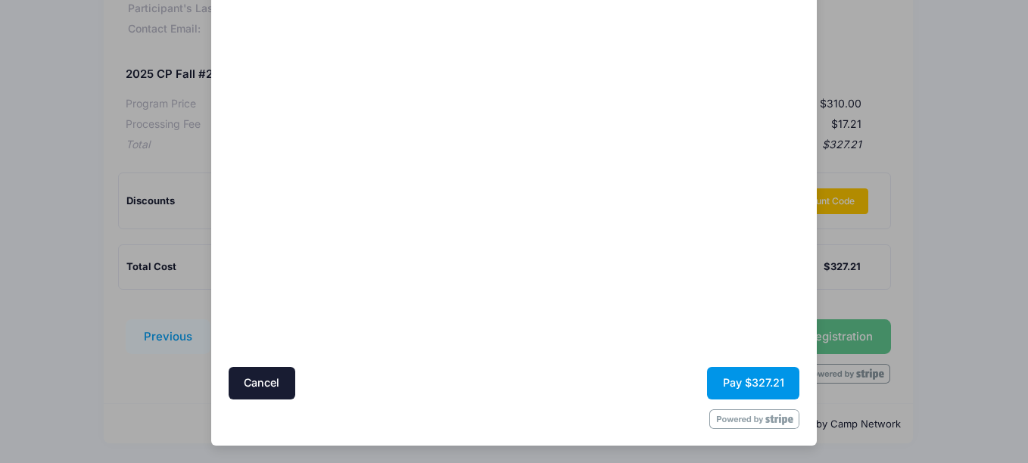
click at [757, 377] on button "Pay $327.21" at bounding box center [753, 383] width 92 height 33
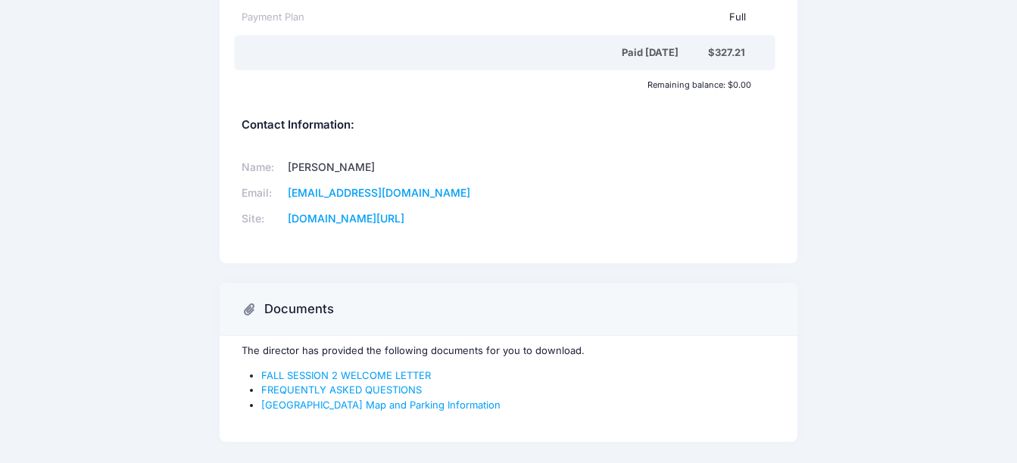
scroll to position [375, 0]
